Goal: Find specific page/section: Find specific page/section

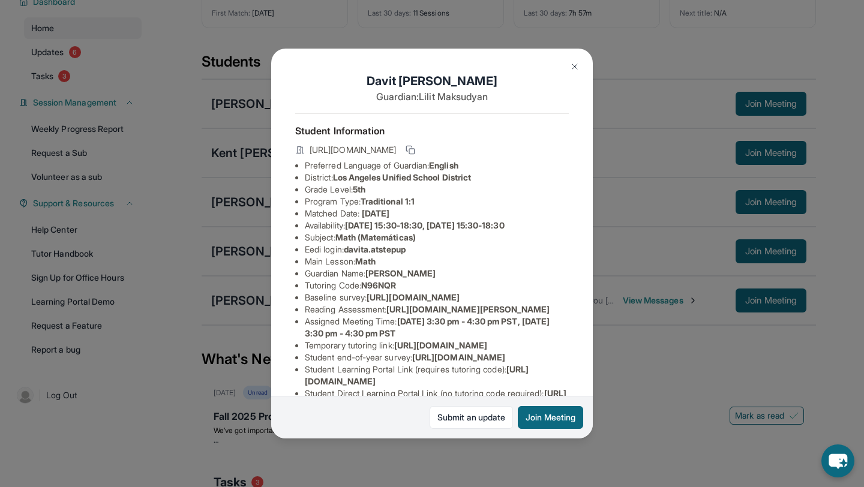
scroll to position [98, 0]
click at [576, 67] on img at bounding box center [575, 67] width 10 height 10
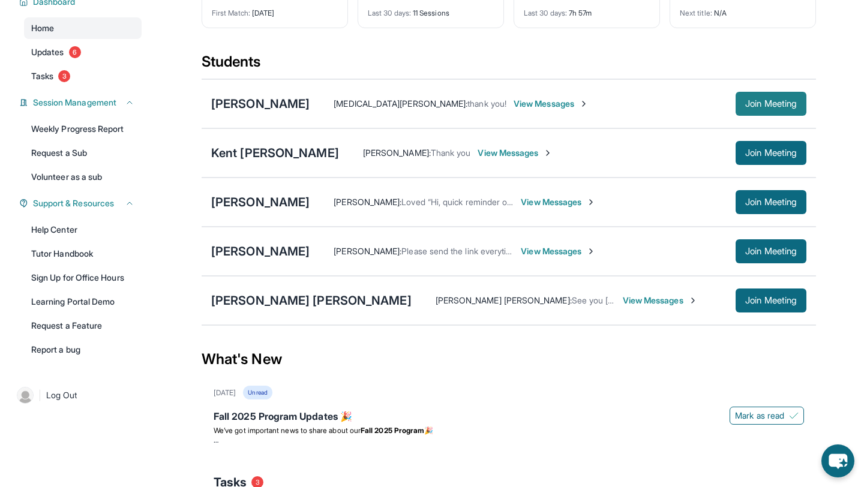
click at [765, 100] on span "Join Meeting" at bounding box center [771, 103] width 52 height 7
click at [258, 102] on div "[PERSON_NAME]" at bounding box center [260, 103] width 98 height 17
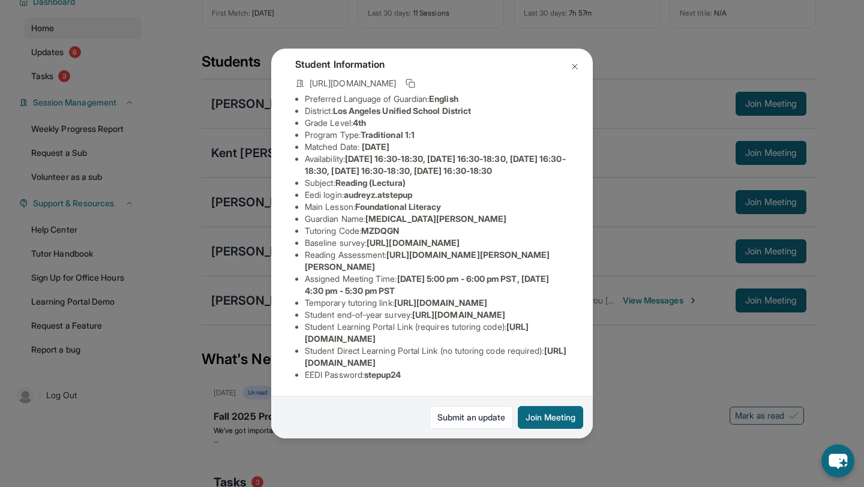
scroll to position [108, 0]
drag, startPoint x: 394, startPoint y: 259, endPoint x: 568, endPoint y: 274, distance: 175.3
click at [569, 275] on div "[PERSON_NAME] Guardian: [MEDICAL_DATA][PERSON_NAME] Student Information [URL][D…" at bounding box center [432, 244] width 322 height 390
click at [368, 259] on li "Reading Assessment : [URL][DOMAIN_NAME][PERSON_NAME][PERSON_NAME]" at bounding box center [437, 261] width 264 height 24
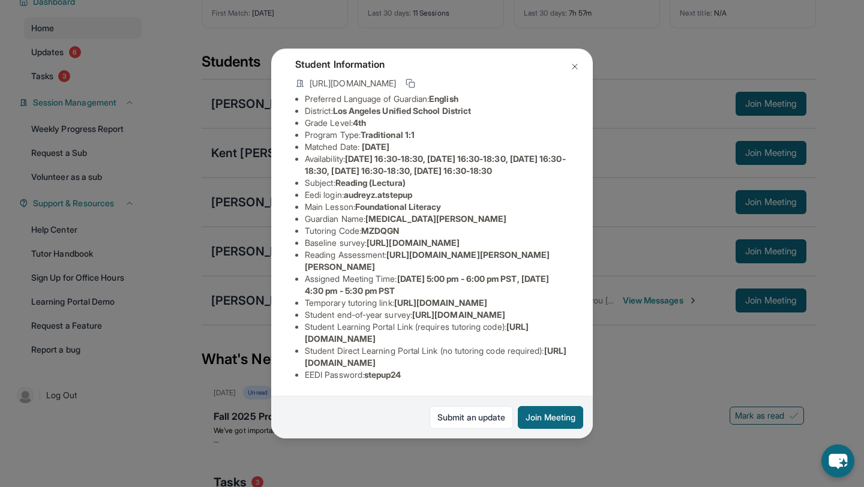
drag, startPoint x: 392, startPoint y: 215, endPoint x: 559, endPoint y: 233, distance: 167.2
click at [559, 249] on li "Reading Assessment : [URL][DOMAIN_NAME][PERSON_NAME][PERSON_NAME]" at bounding box center [437, 261] width 264 height 24
copy span "[URL][DOMAIN_NAME][PERSON_NAME][PERSON_NAME]"
click at [577, 67] on img at bounding box center [575, 67] width 10 height 10
